Goal: Find specific page/section: Find specific page/section

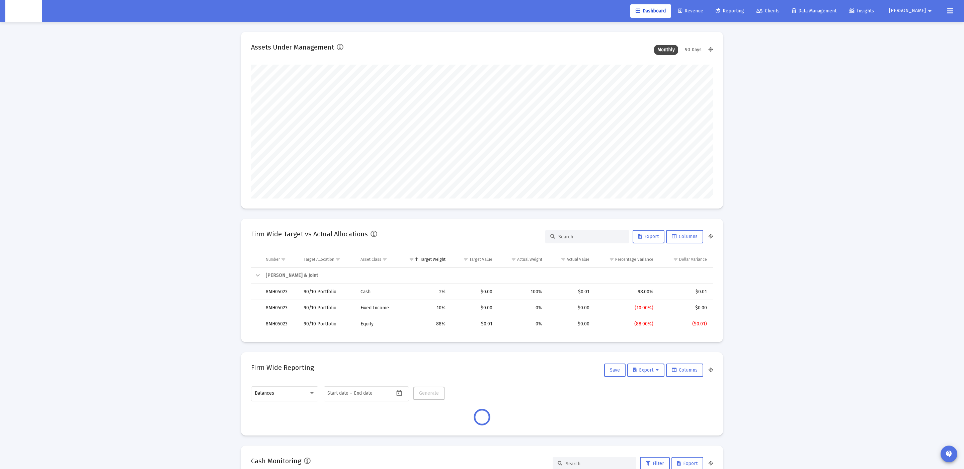
scroll to position [134, 249]
type input "[DATE]"
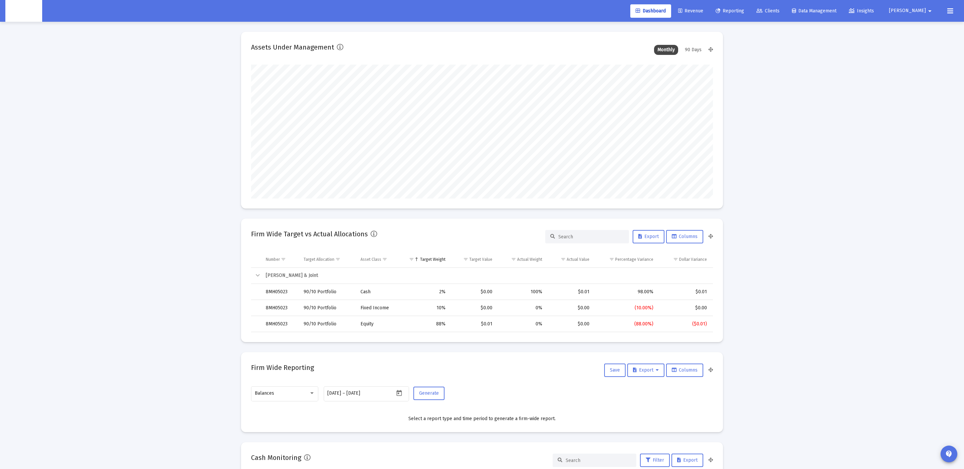
click at [832, 11] on span "Data Management" at bounding box center [814, 11] width 45 height 6
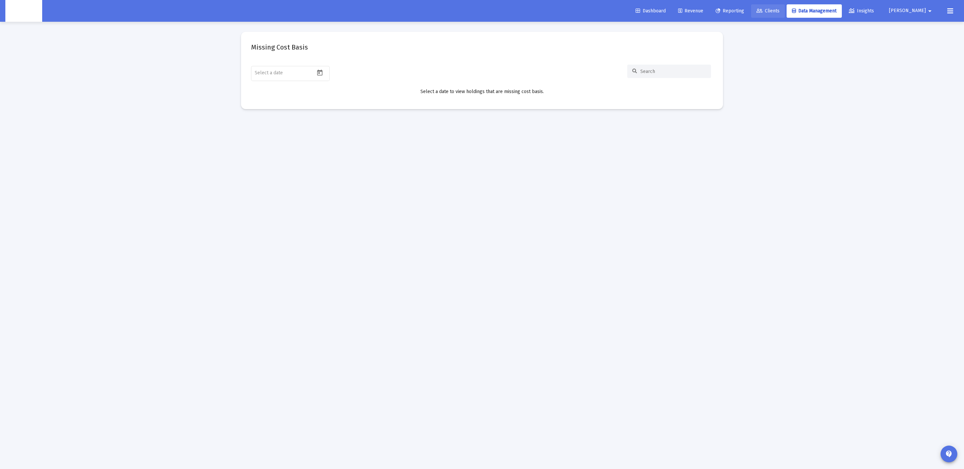
click at [780, 10] on span "Clients" at bounding box center [767, 11] width 23 height 6
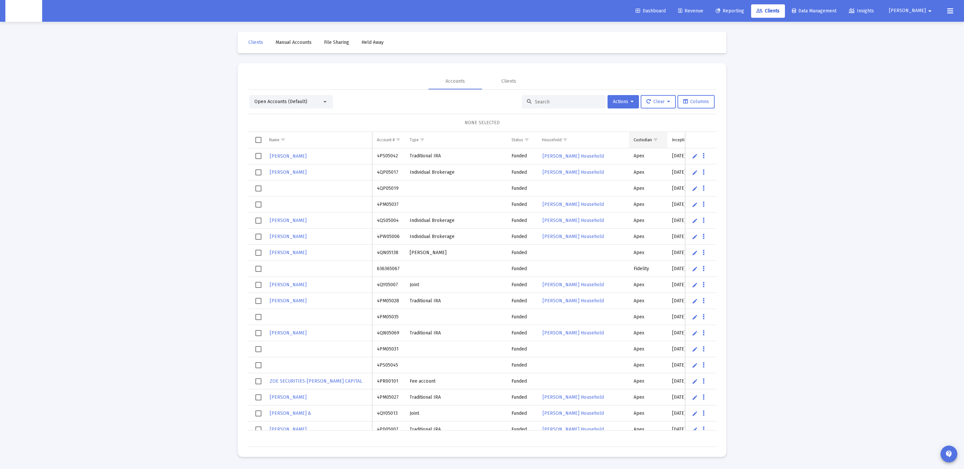
click at [654, 139] on span "Show filter options for column 'Custodian'" at bounding box center [655, 139] width 5 height 5
click at [648, 190] on div "Filter options" at bounding box center [641, 193] width 19 height 16
click at [647, 221] on div "Filter options" at bounding box center [641, 225] width 19 height 16
click at [670, 242] on div "OK" at bounding box center [676, 245] width 21 height 12
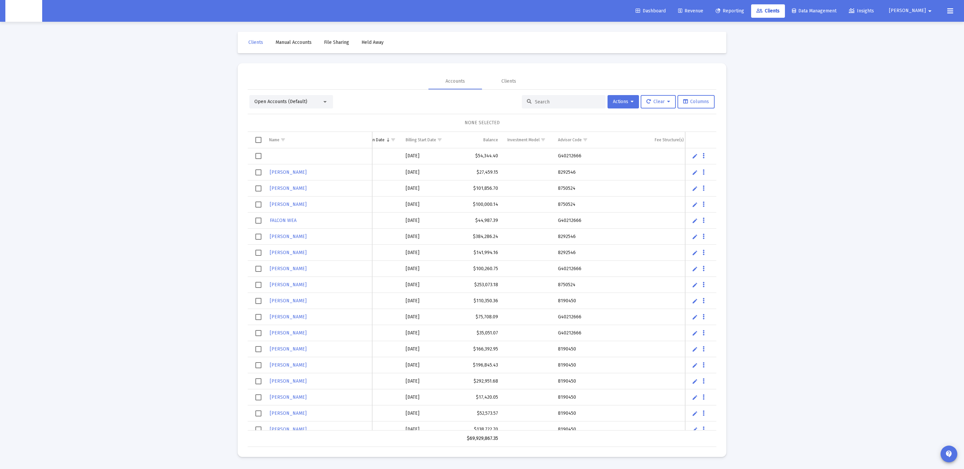
click at [562, 159] on td "G40212666" at bounding box center [601, 156] width 97 height 16
copy td "G40212666"
click at [560, 102] on input at bounding box center [568, 102] width 66 height 6
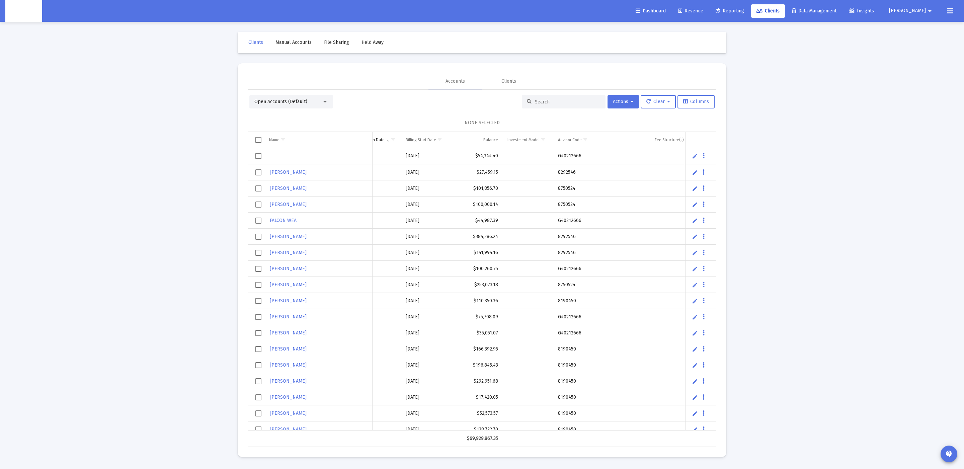
paste input "G40212666"
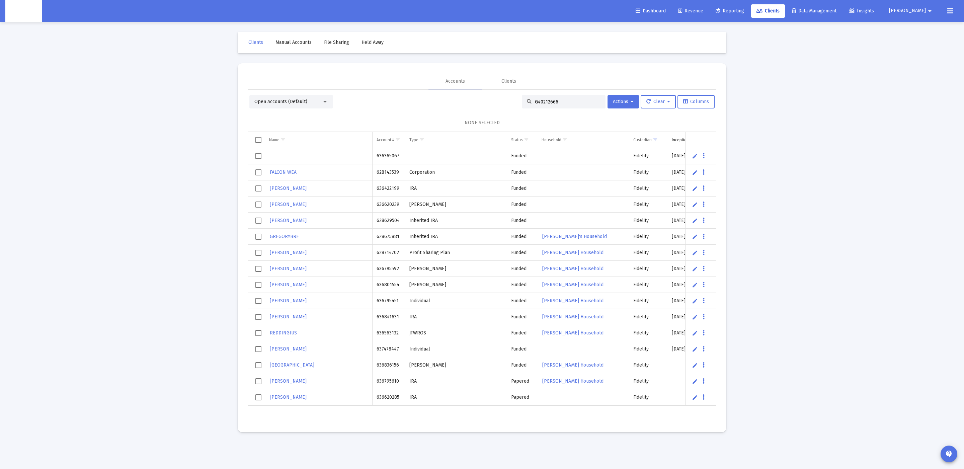
type input "G40212666"
